Goal: Information Seeking & Learning: Learn about a topic

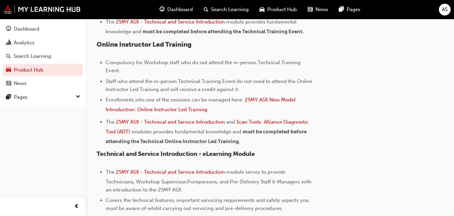
scroll to position [377, 0]
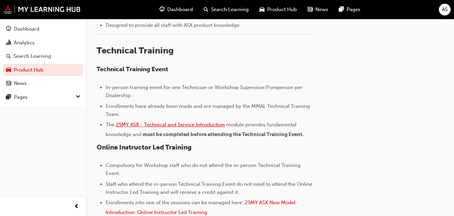
click at [172, 126] on span "25MY ASX - Technical and Service Introduction" at bounding box center [170, 125] width 109 height 6
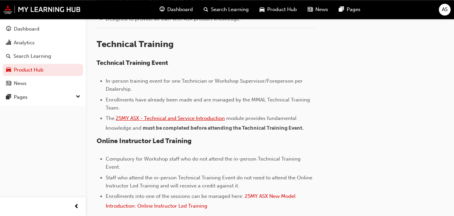
scroll to position [343, 0]
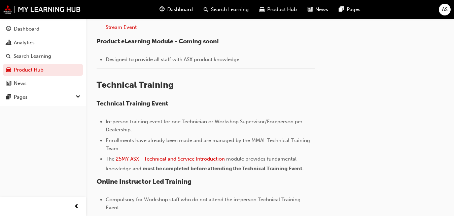
click at [164, 160] on span "25MY ASX - Technical and Service Introduction" at bounding box center [170, 159] width 109 height 6
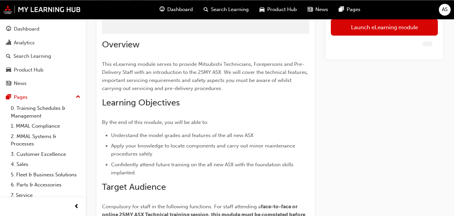
scroll to position [17, 0]
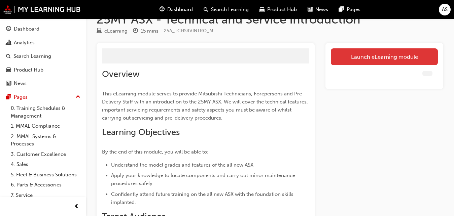
click at [372, 59] on link "Launch eLearning module" at bounding box center [383, 56] width 107 height 17
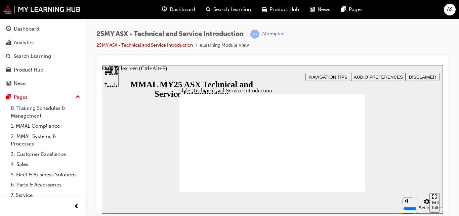
click at [435, 199] on icon "Enter full-screen (Ctrl+Alt+F)" at bounding box center [434, 196] width 5 height 5
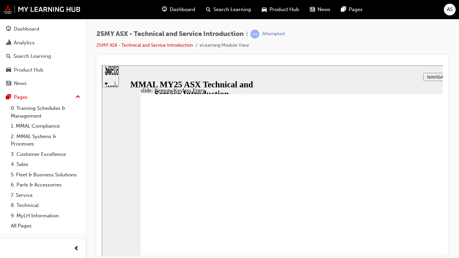
type input "0"
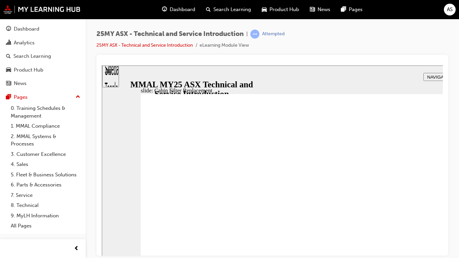
click at [164, 97] on div "Exit full-screen (Ctrl+Alt+F)" at bounding box center [133, 94] width 63 height 6
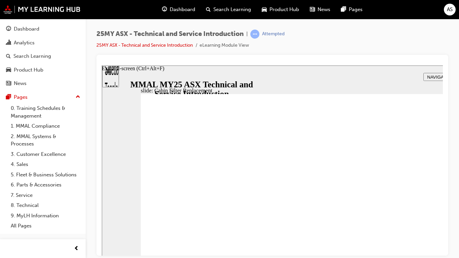
click at [164, 71] on div "Exit full-screen (Ctrl+Alt+F)" at bounding box center [133, 68] width 63 height 6
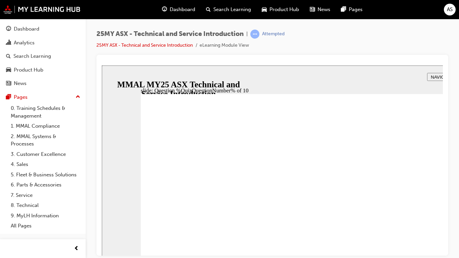
radio input "true"
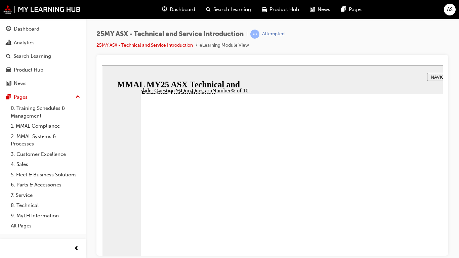
radio input "true"
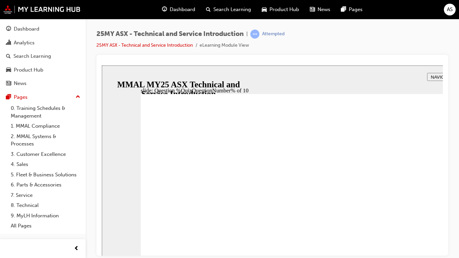
radio input "true"
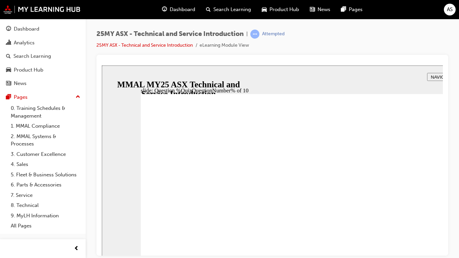
radio input "true"
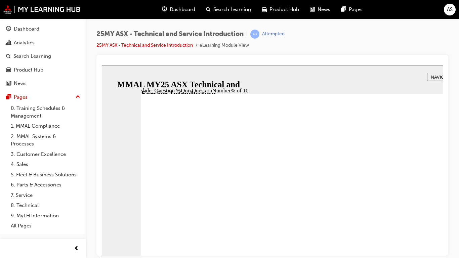
radio input "true"
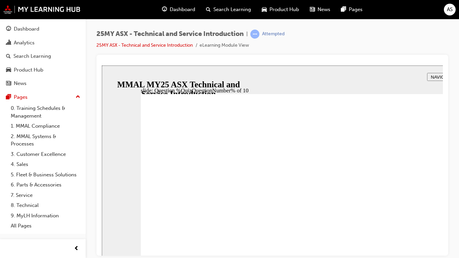
radio input "true"
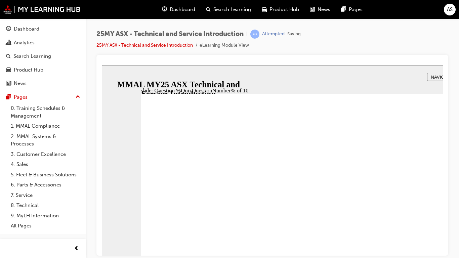
radio input "true"
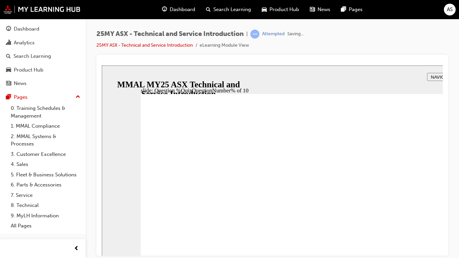
radio input "true"
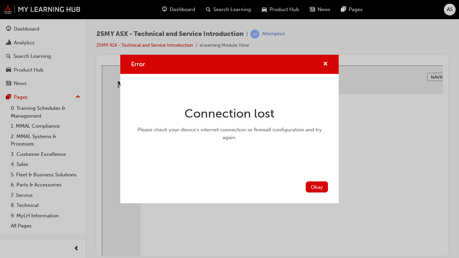
radio input "true"
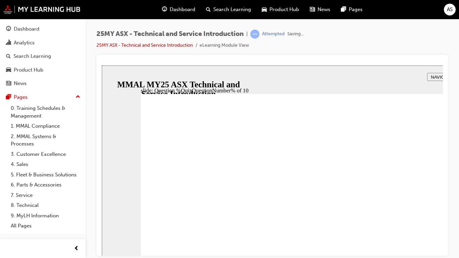
radio input "true"
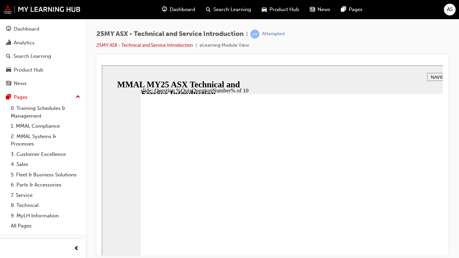
radio input "true"
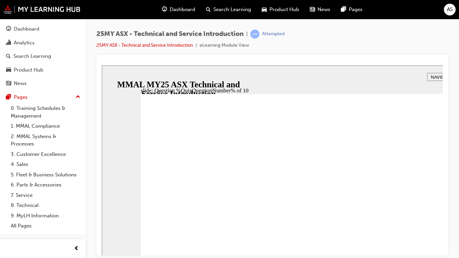
radio input "true"
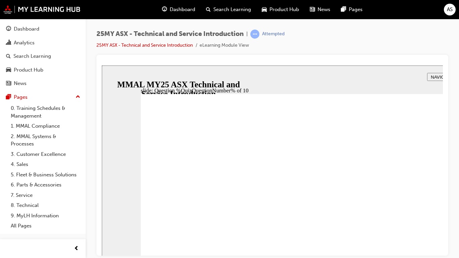
radio input "true"
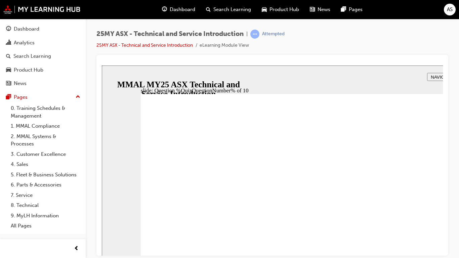
radio input "true"
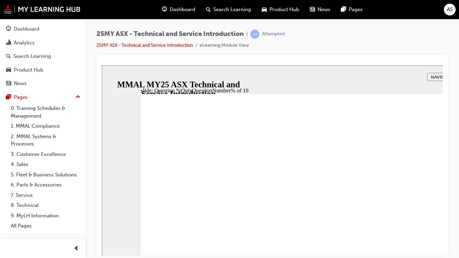
radio input "true"
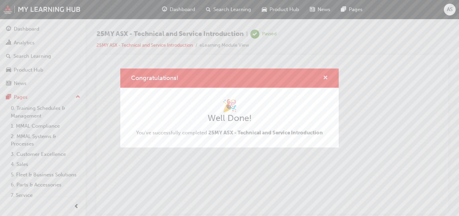
click at [326, 78] on span "cross-icon" at bounding box center [325, 78] width 5 height 6
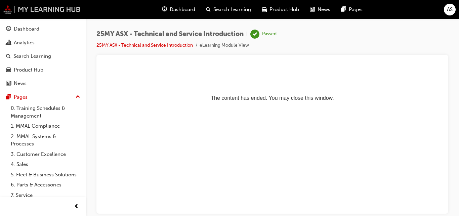
click at [63, 11] on img at bounding box center [41, 9] width 77 height 9
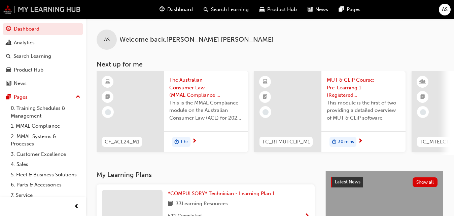
scroll to position [36, 0]
